Goal: Find contact information

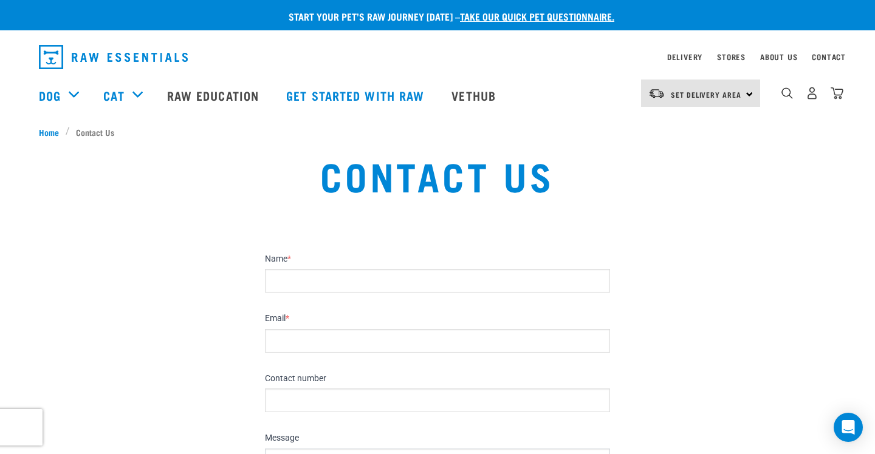
click at [75, 52] on img "dropdown navigation" at bounding box center [113, 57] width 149 height 24
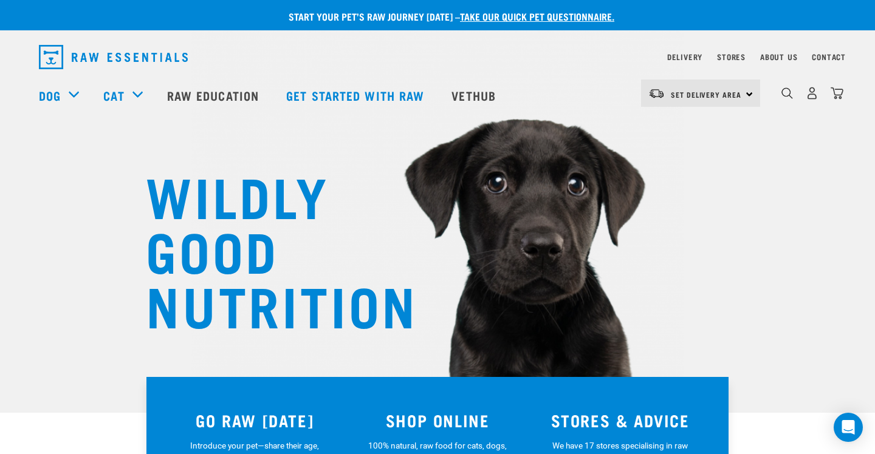
click at [53, 59] on img "dropdown navigation" at bounding box center [113, 57] width 149 height 24
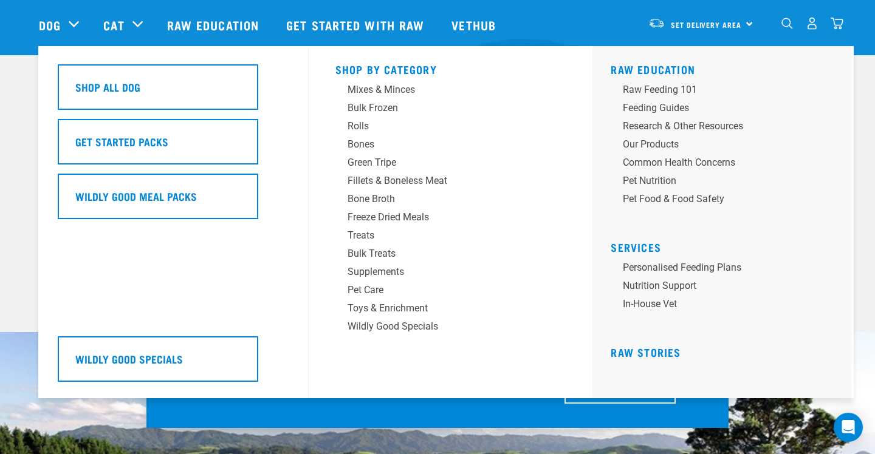
scroll to position [105, 0]
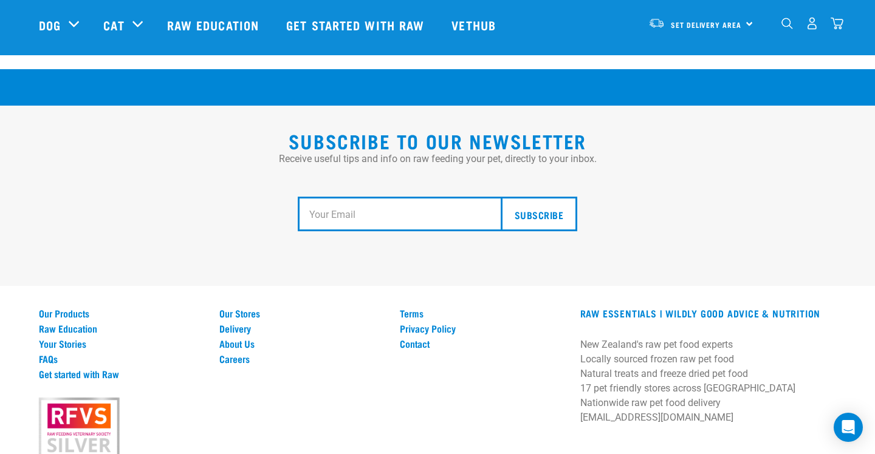
scroll to position [2247, 0]
